Goal: Task Accomplishment & Management: Complete application form

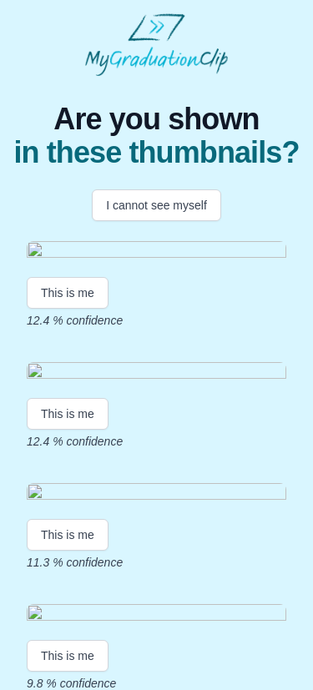
click at [99, 309] on button "This is me" at bounding box center [68, 293] width 82 height 32
click at [86, 309] on button "This is me" at bounding box center [68, 293] width 82 height 32
